Goal: Task Accomplishment & Management: Use online tool/utility

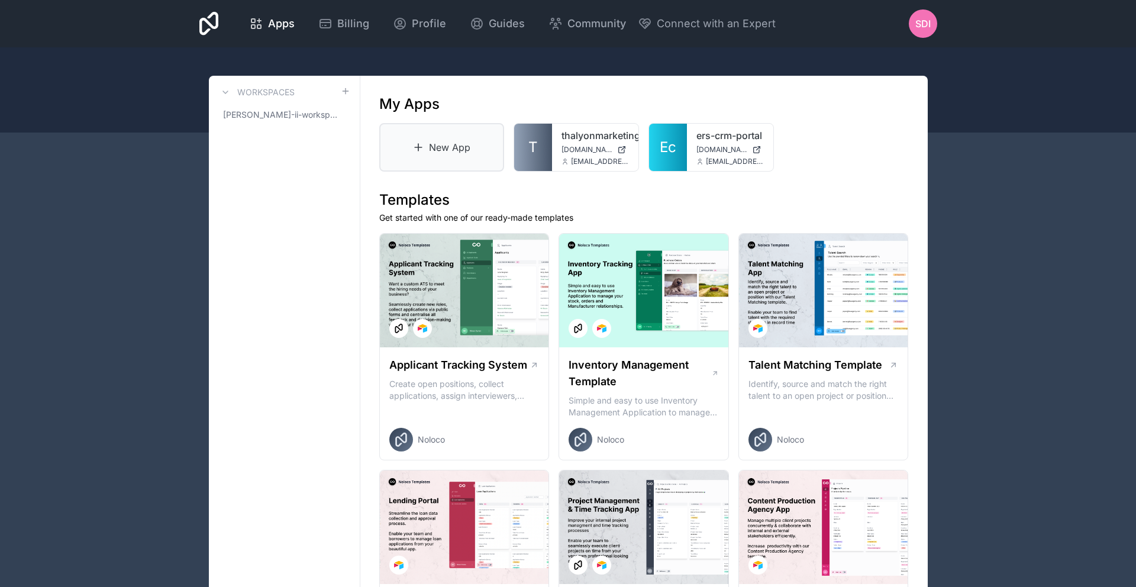
click at [456, 150] on link "New App" at bounding box center [441, 147] width 125 height 49
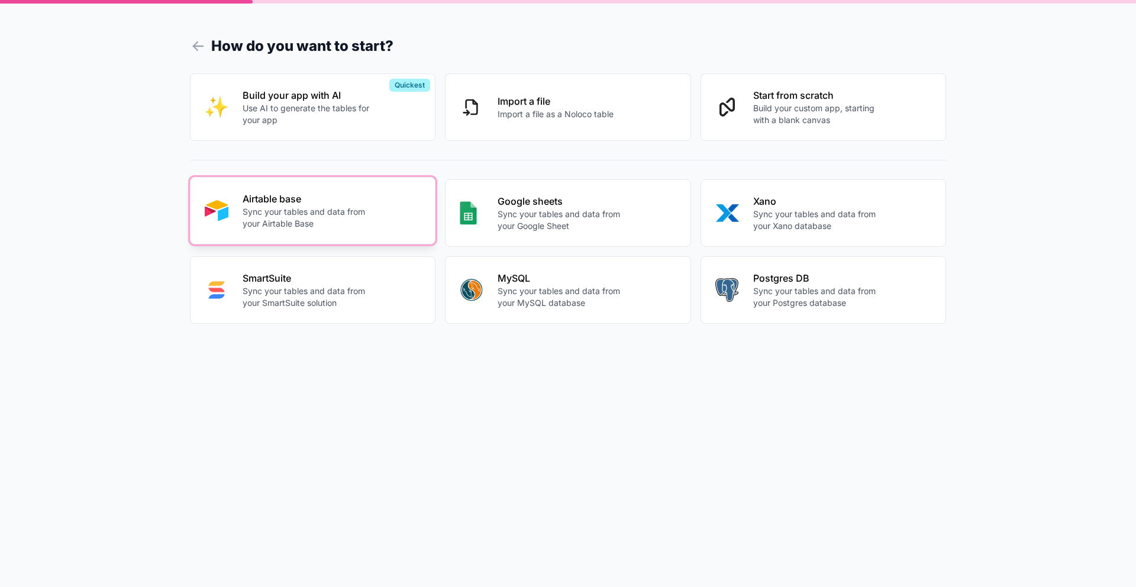
click at [317, 205] on p "Airtable base" at bounding box center [308, 199] width 131 height 14
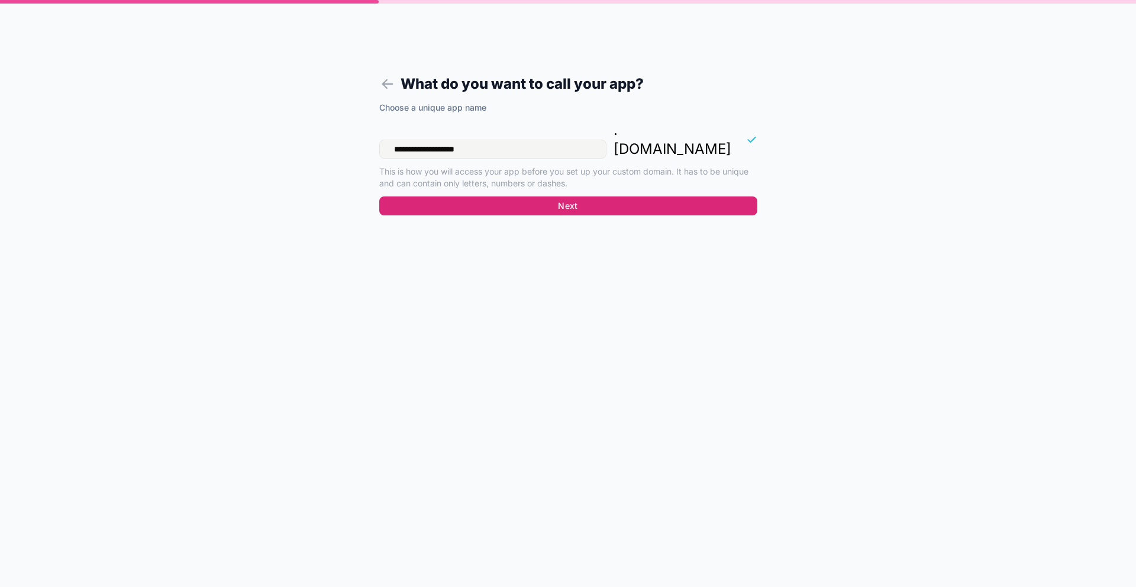
click at [572, 196] on button "Next" at bounding box center [568, 205] width 378 height 19
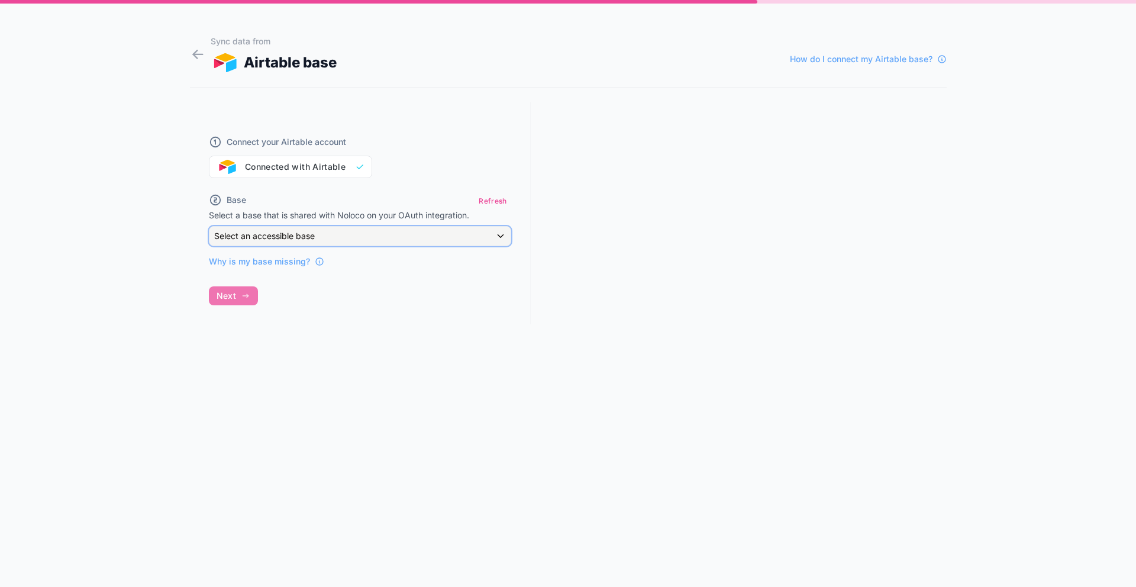
click at [312, 235] on span "Select an accessible base" at bounding box center [264, 236] width 101 height 10
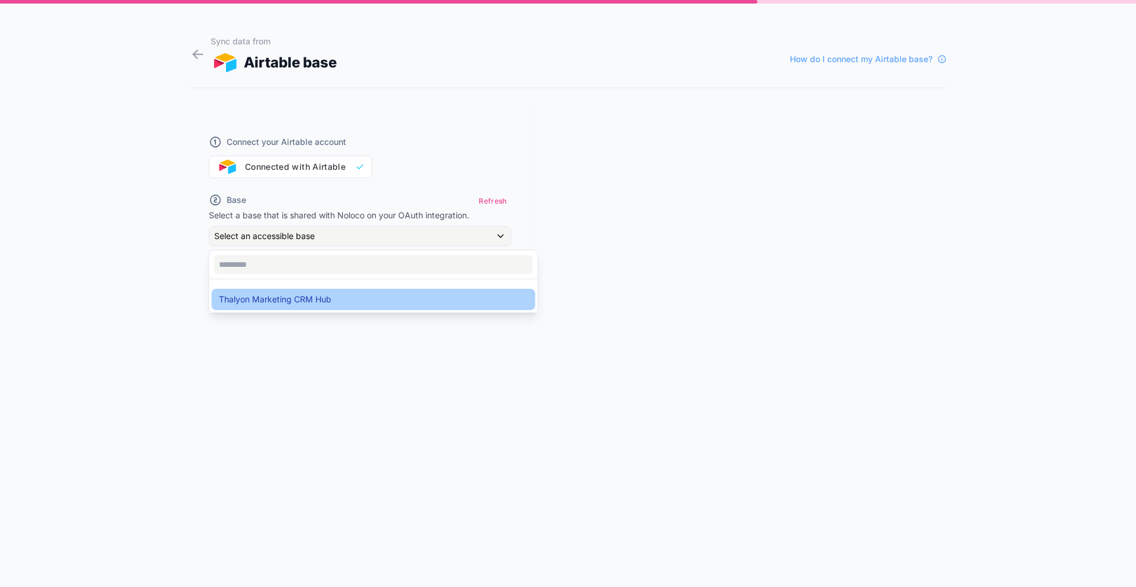
click at [304, 301] on span "Thalyon Marketing CRM Hub" at bounding box center [275, 299] width 112 height 14
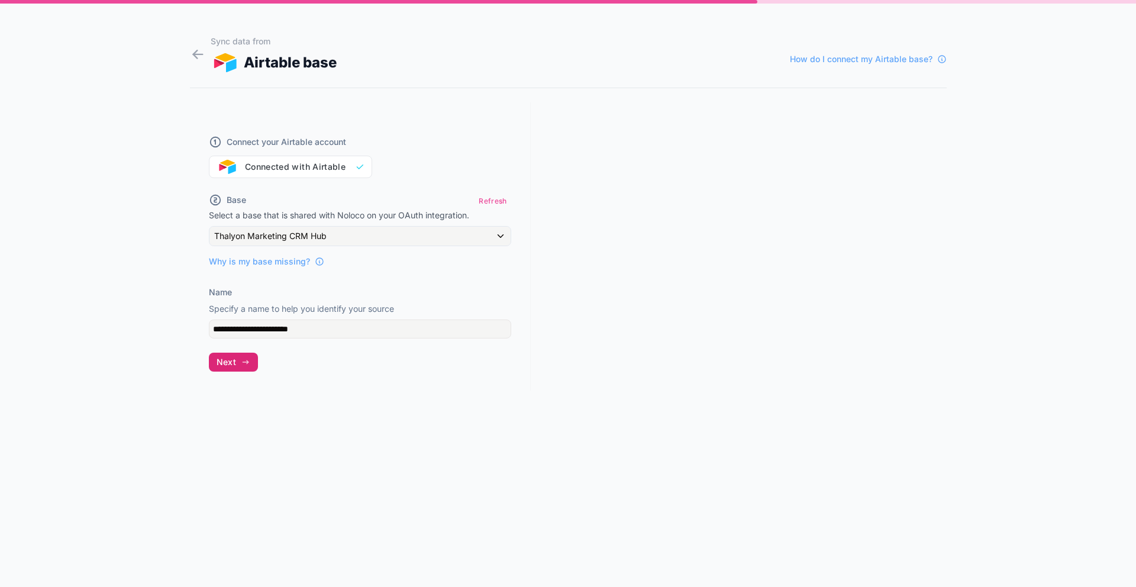
click at [241, 363] on icon "button" at bounding box center [245, 361] width 9 height 9
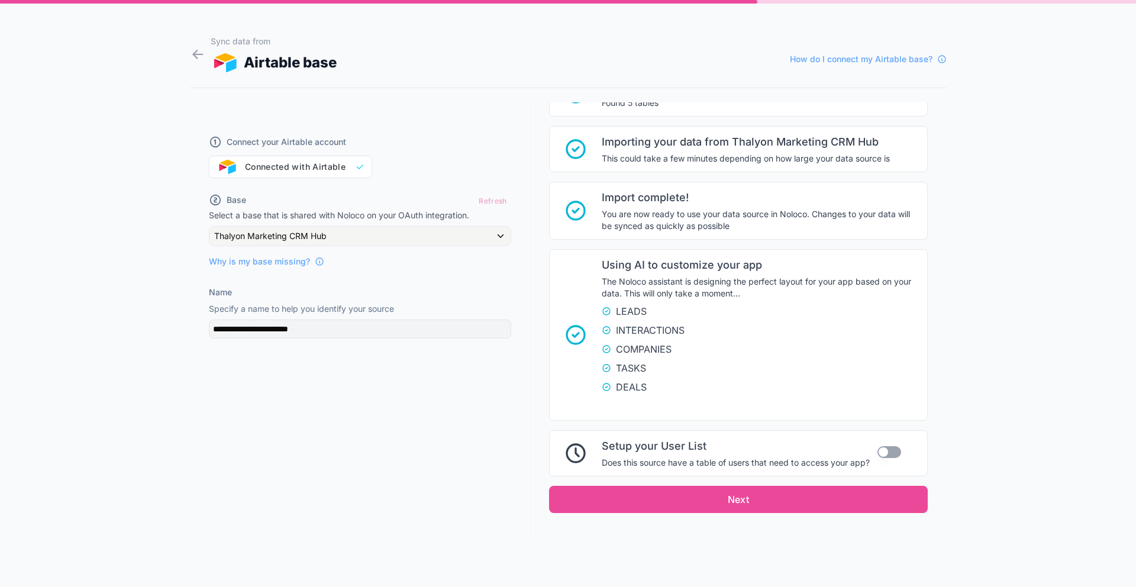
scroll to position [134, 0]
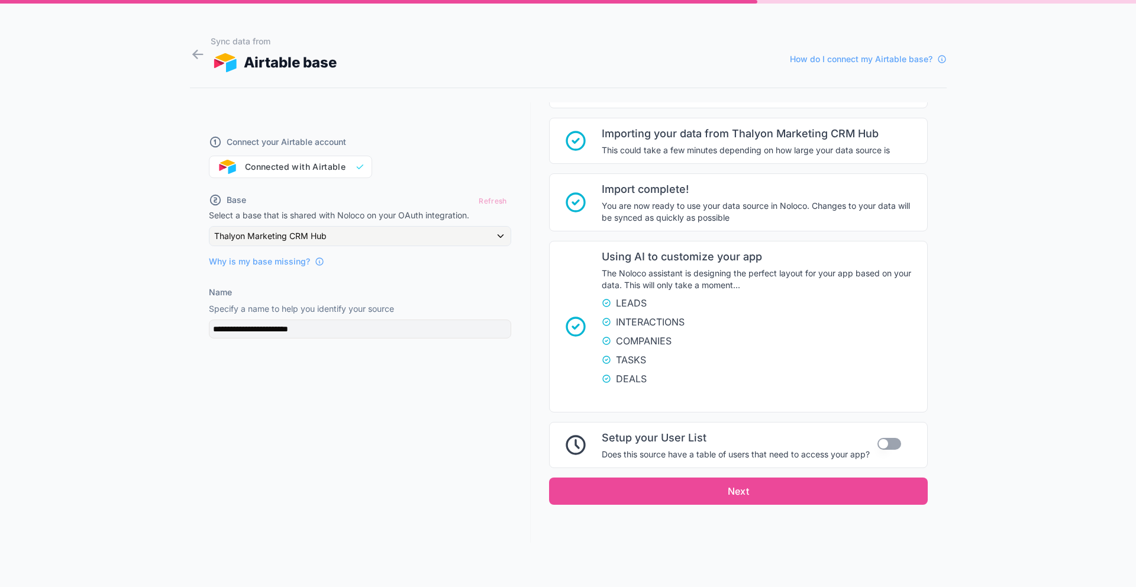
click at [885, 443] on button "Use setting" at bounding box center [889, 444] width 24 height 12
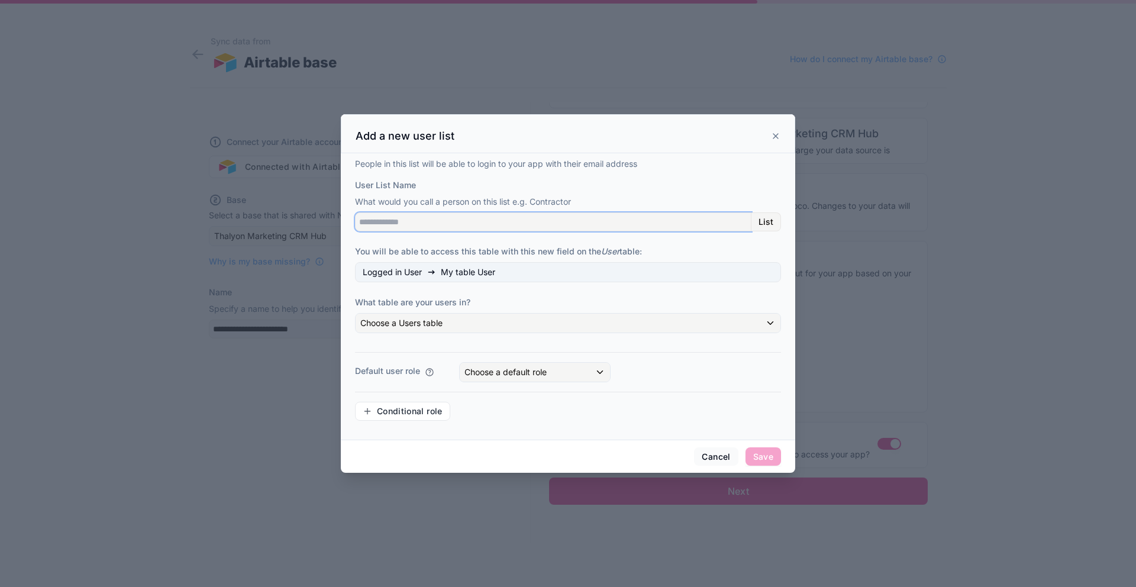
click at [419, 222] on input "User List Name" at bounding box center [553, 221] width 396 height 19
type input "*"
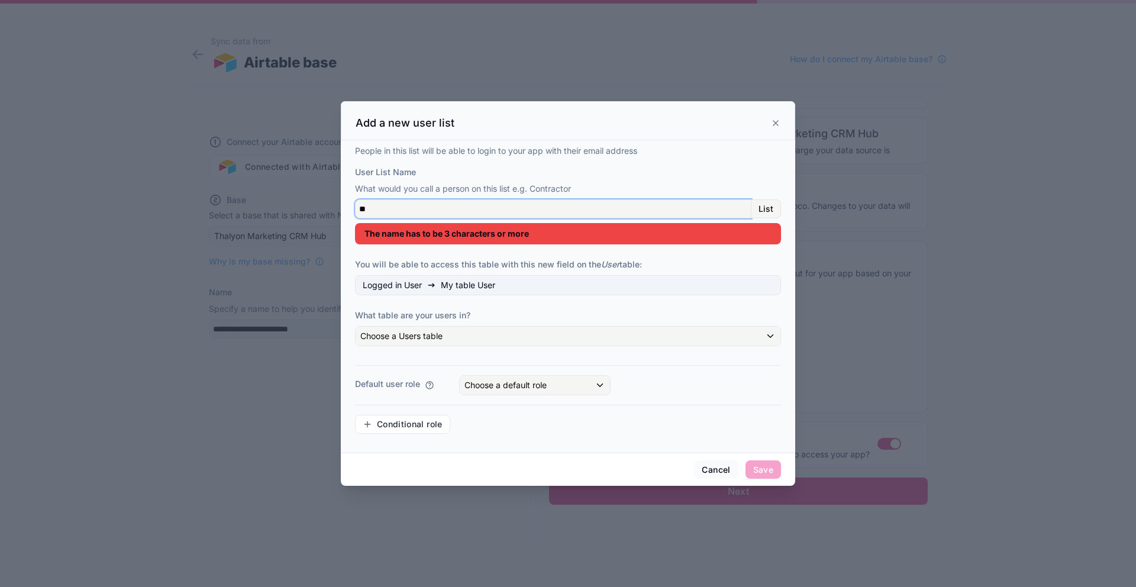
type input "*"
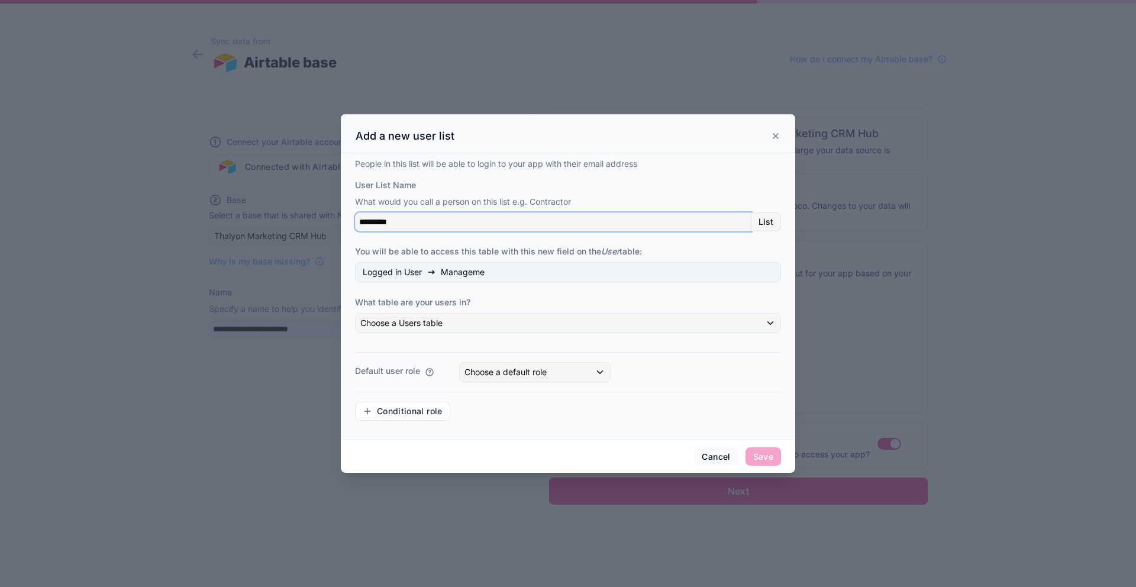
type input "**********"
click at [430, 222] on input "**********" at bounding box center [553, 221] width 396 height 19
type input "**********"
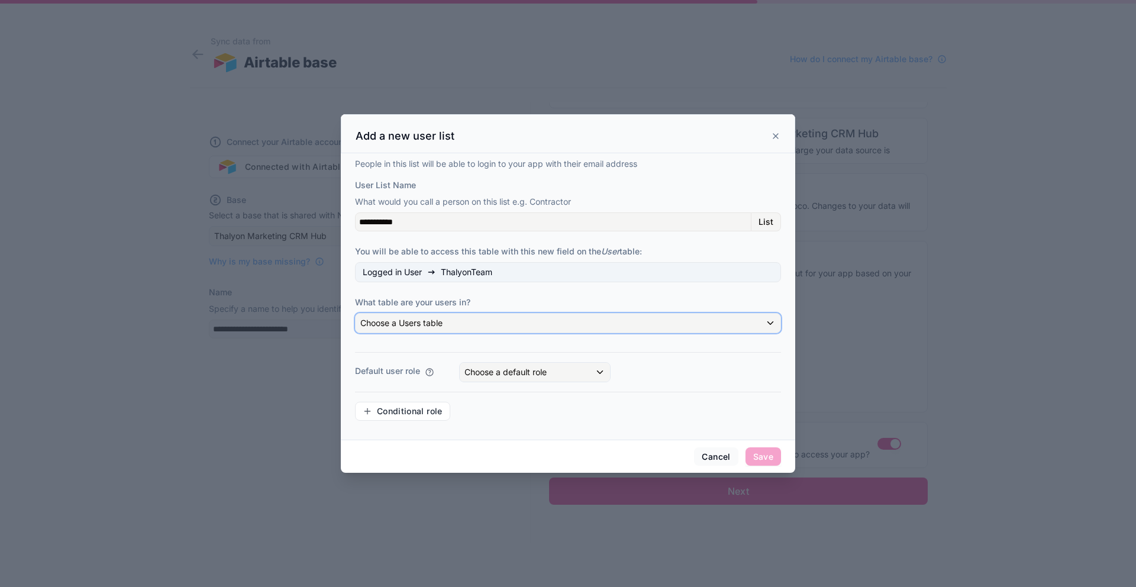
click at [493, 328] on div "Choose a Users table" at bounding box center [568, 323] width 425 height 19
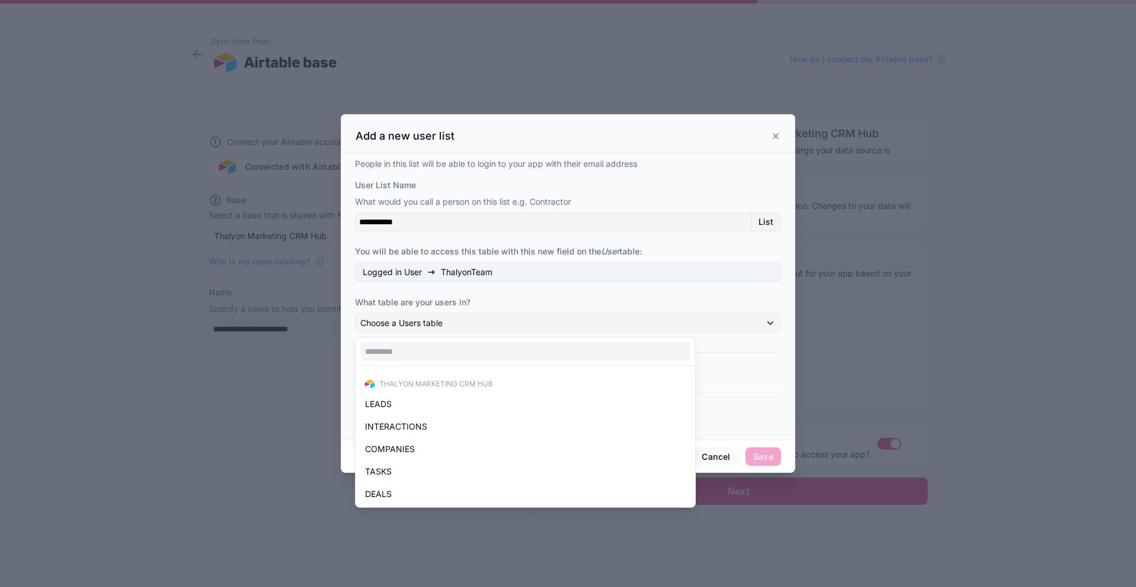
click at [441, 383] on span "Thalyon Marketing CRM Hub" at bounding box center [436, 383] width 114 height 9
click at [426, 379] on span "Thalyon Marketing CRM Hub" at bounding box center [436, 383] width 114 height 9
click at [545, 298] on div at bounding box center [568, 293] width 454 height 359
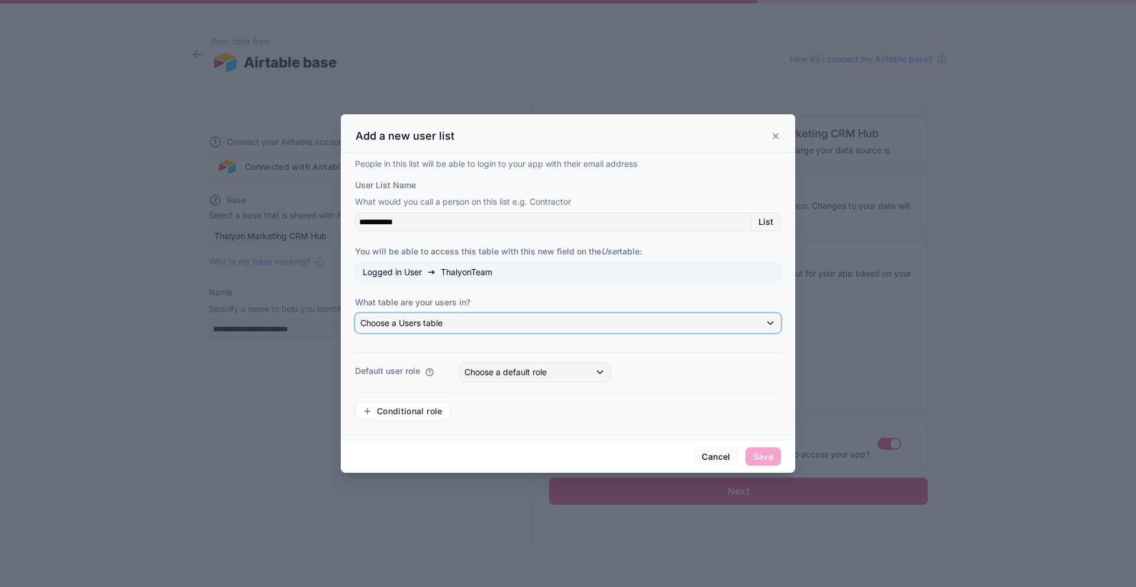
click at [485, 327] on div "Choose a Users table" at bounding box center [568, 323] width 425 height 19
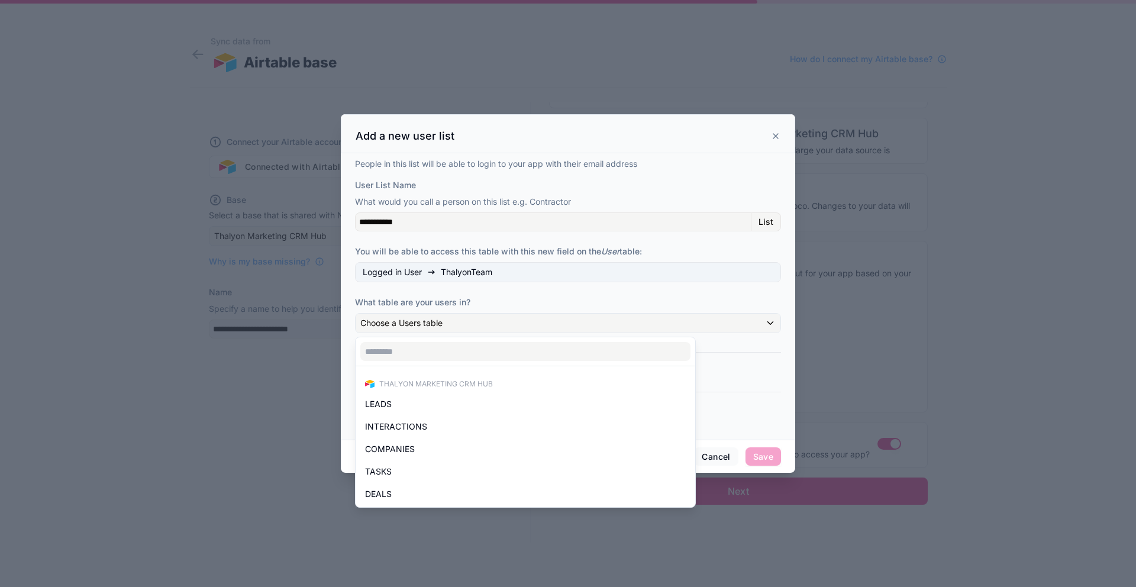
click at [512, 299] on div at bounding box center [568, 293] width 454 height 359
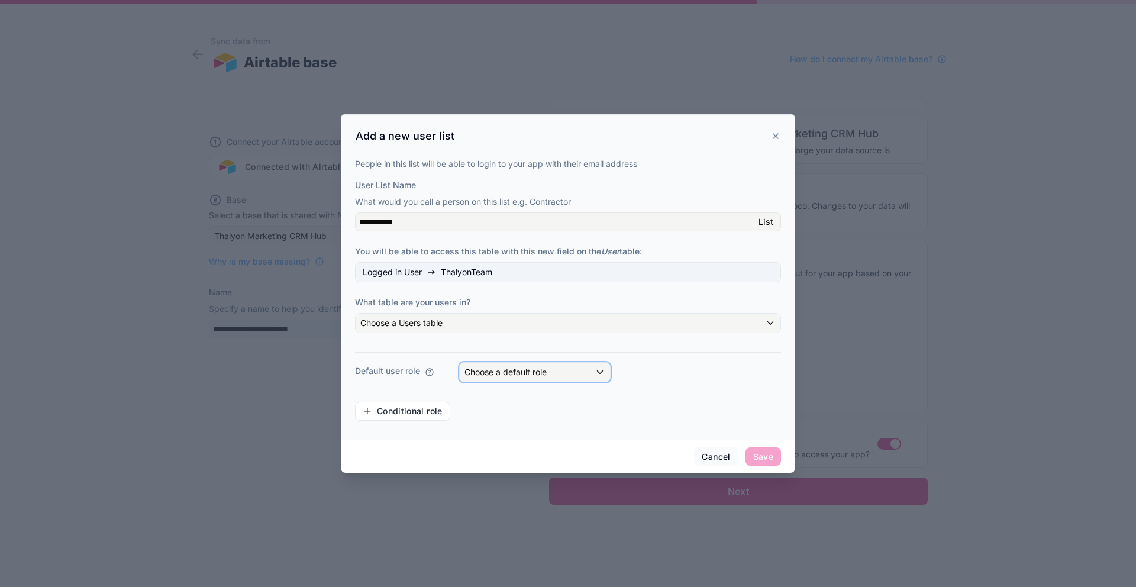
click at [599, 374] on div "Choose a default role" at bounding box center [535, 372] width 150 height 19
click at [480, 434] on div "User" at bounding box center [478, 435] width 18 height 14
click at [776, 140] on icon at bounding box center [775, 135] width 9 height 9
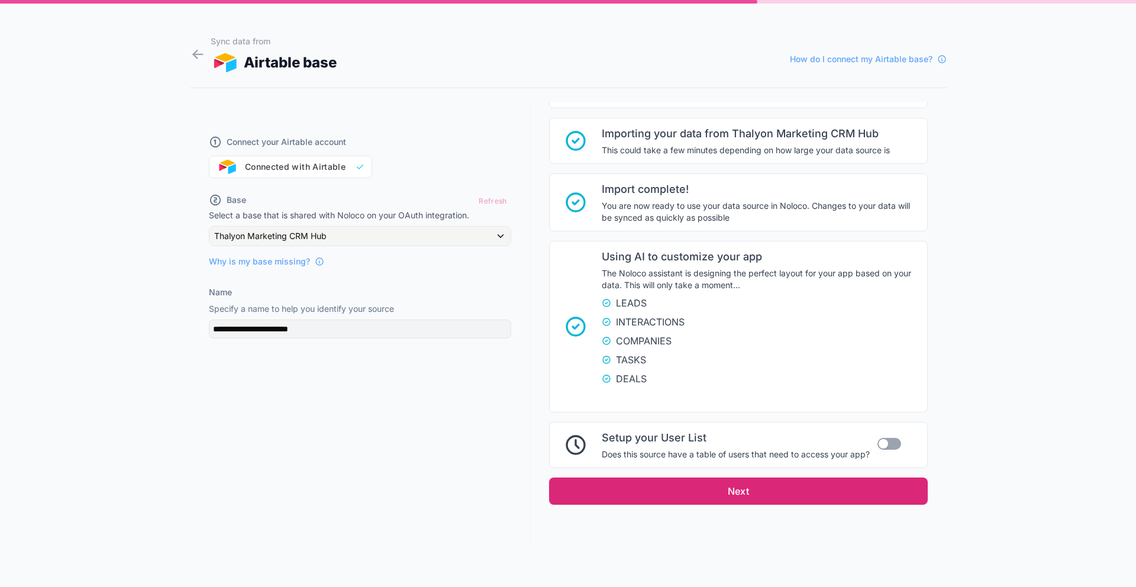
click at [754, 490] on button "Next" at bounding box center [738, 490] width 379 height 27
